Goal: Transaction & Acquisition: Purchase product/service

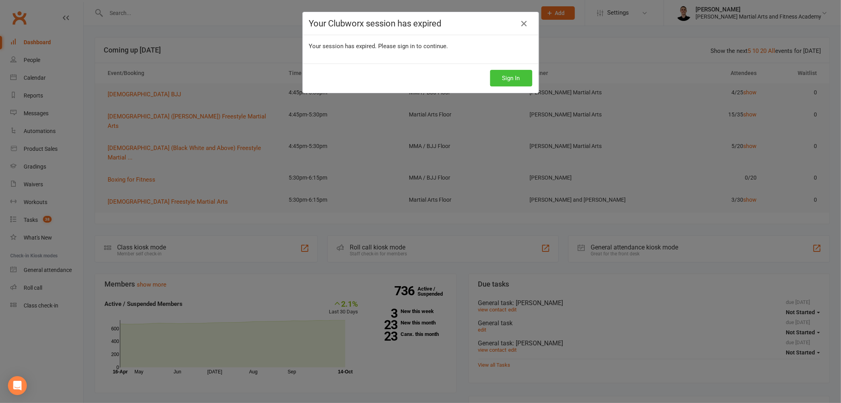
click at [510, 76] on button "Sign In" at bounding box center [511, 78] width 42 height 17
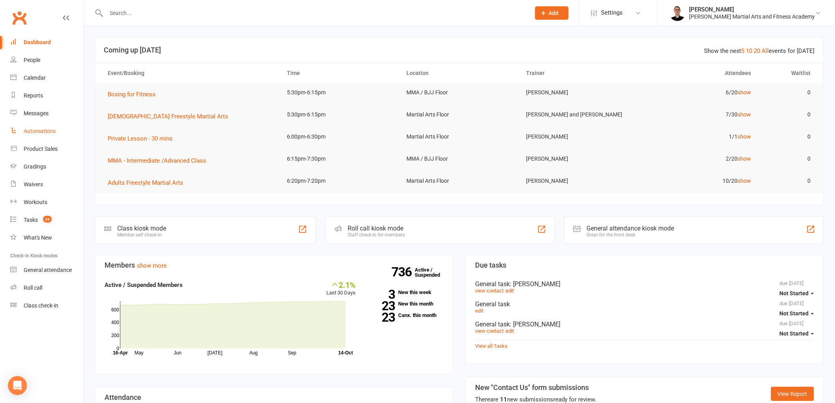
click at [49, 138] on link "Automations" at bounding box center [46, 131] width 73 height 18
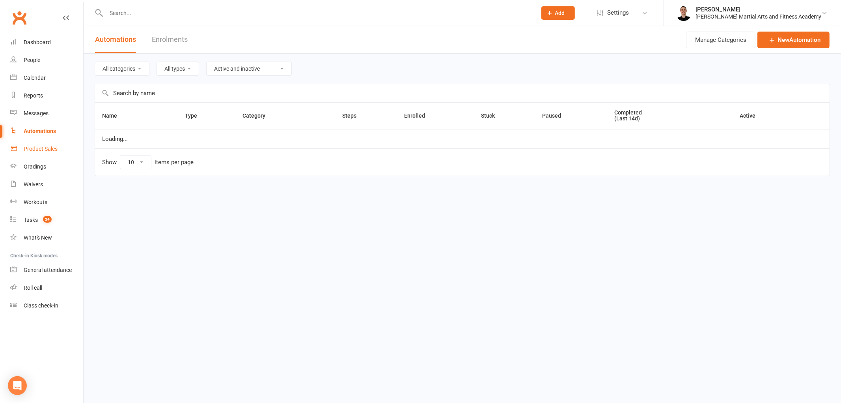
select select "100"
click at [49, 146] on div "Product Sales" at bounding box center [41, 149] width 34 height 6
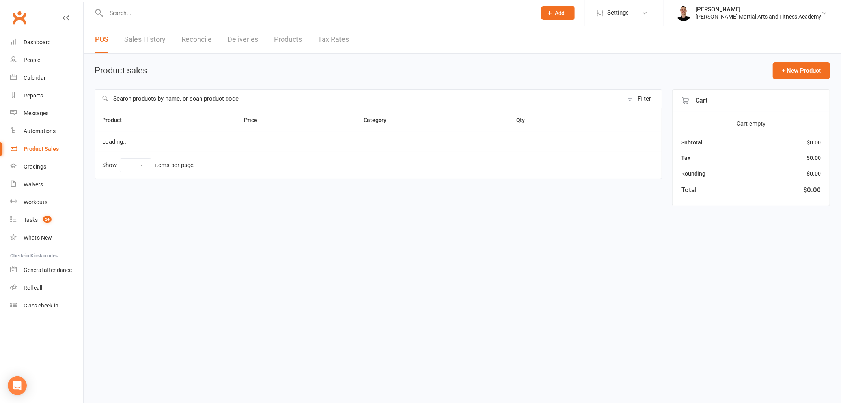
select select "100"
click at [208, 95] on input "text" at bounding box center [359, 99] width 528 height 18
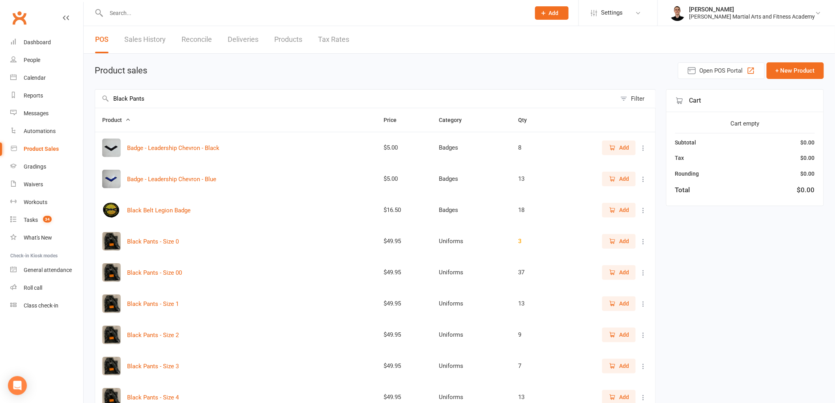
type input "Black Pants"
